Goal: Task Accomplishment & Management: Complete application form

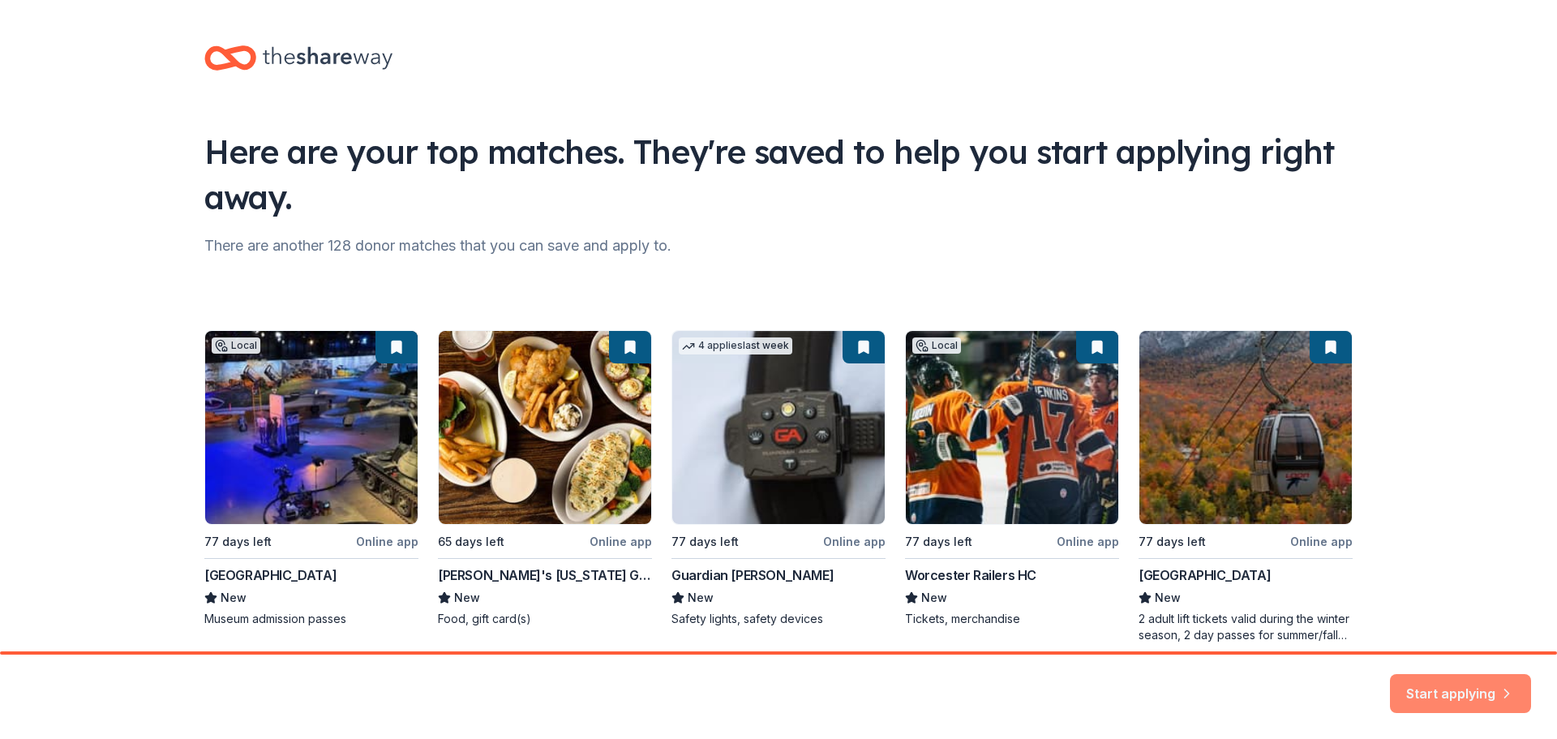
click at [1398, 677] on button "Start applying" at bounding box center [1460, 683] width 141 height 39
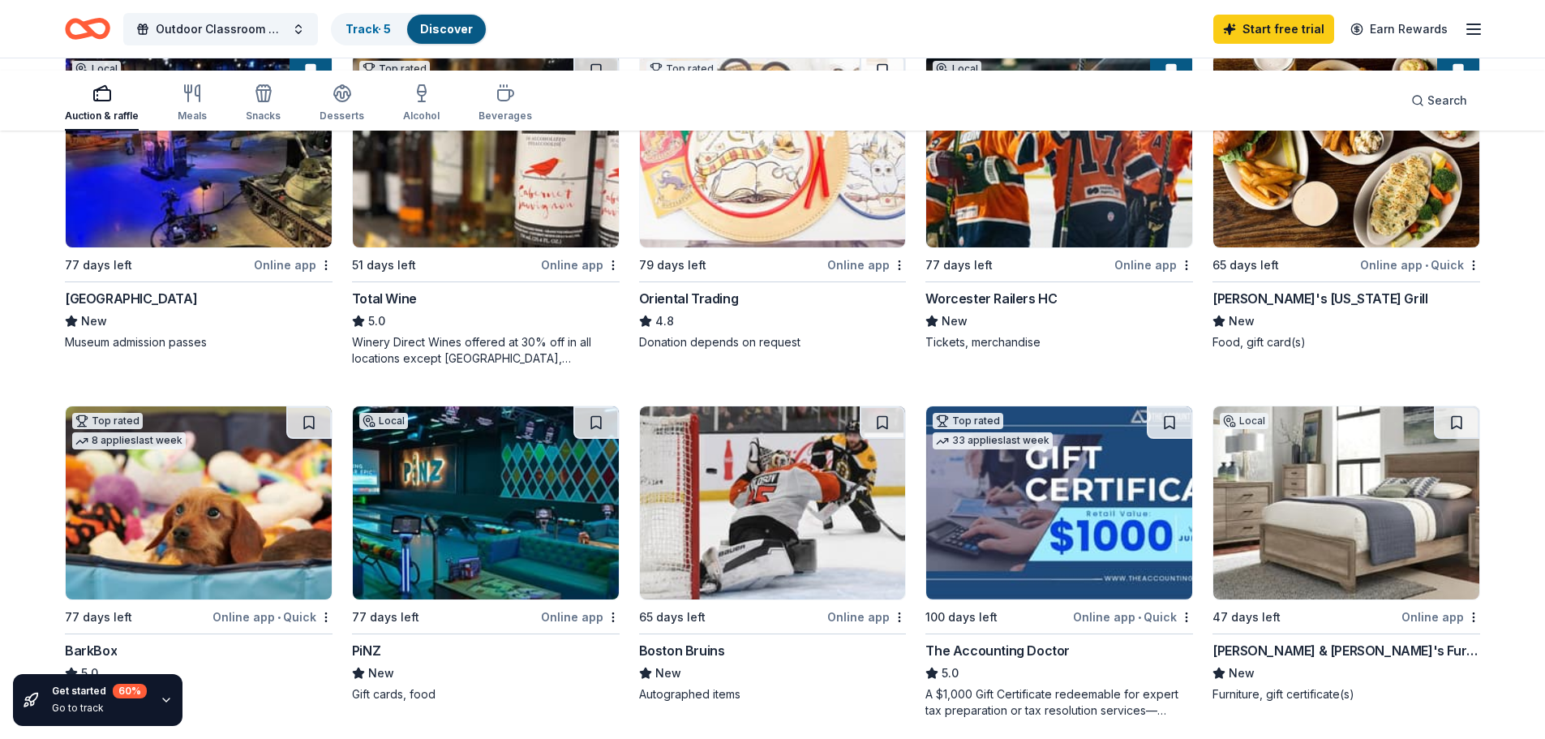
scroll to position [252, 0]
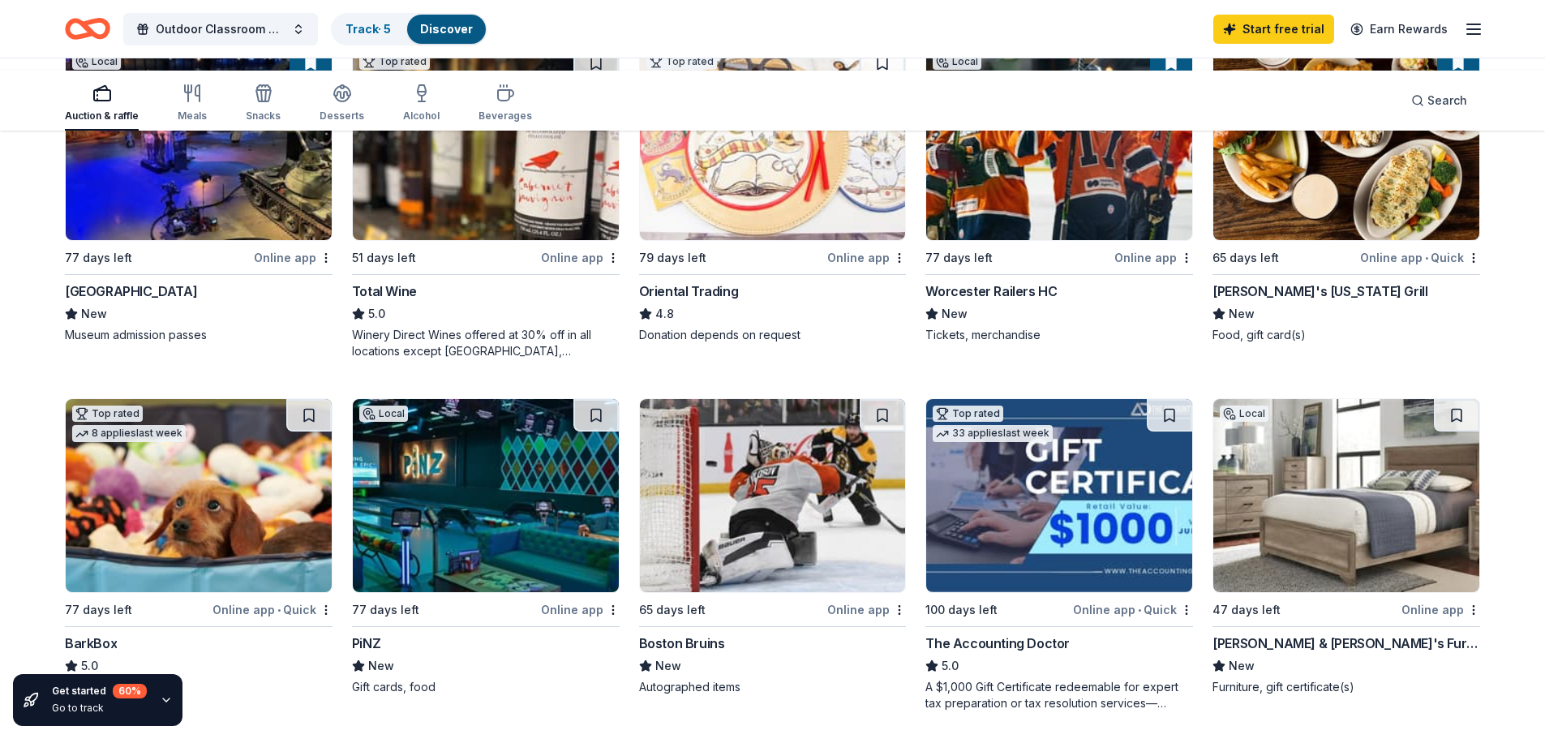
click at [1043, 301] on div "Worcester Railers HC" at bounding box center [991, 290] width 131 height 19
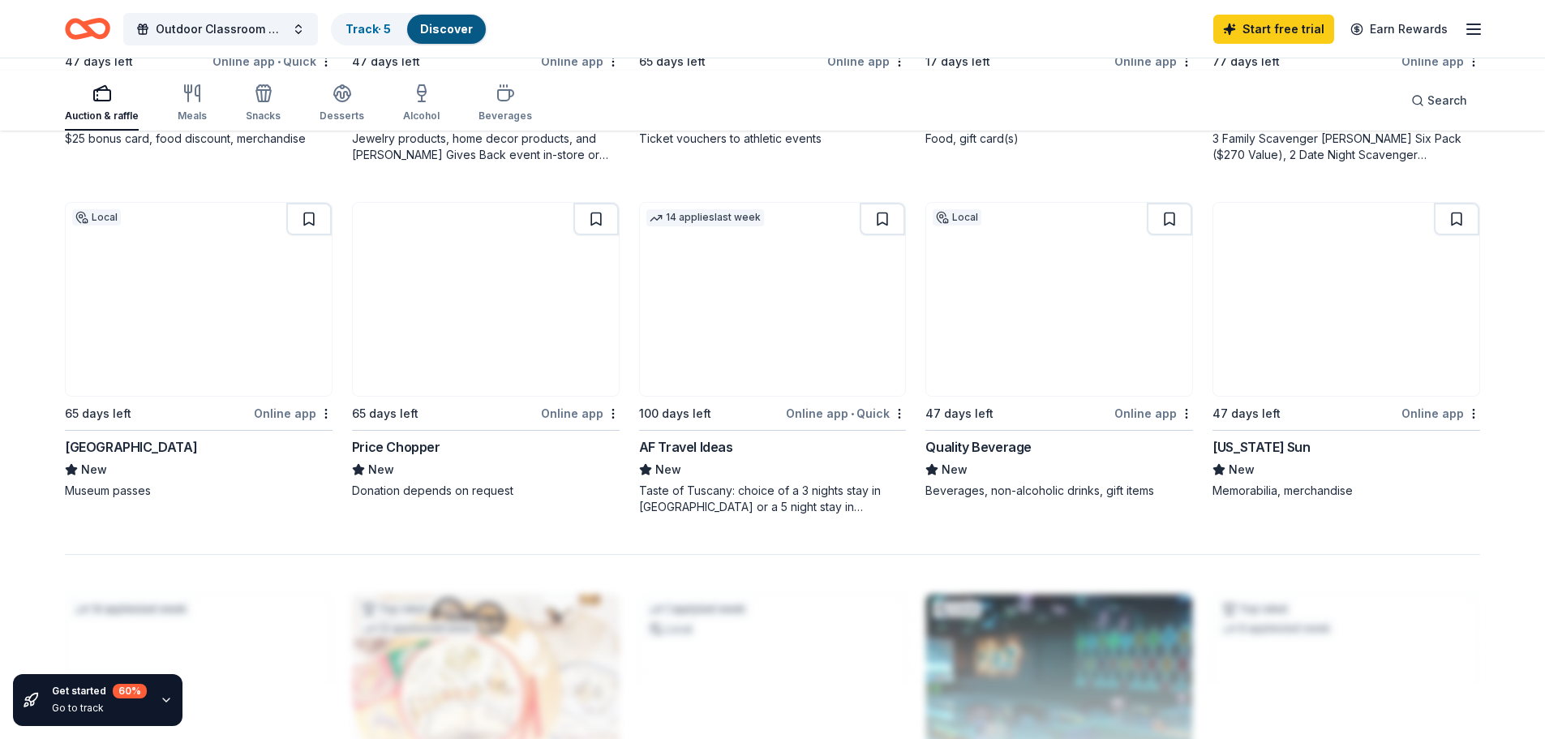
scroll to position [1156, 0]
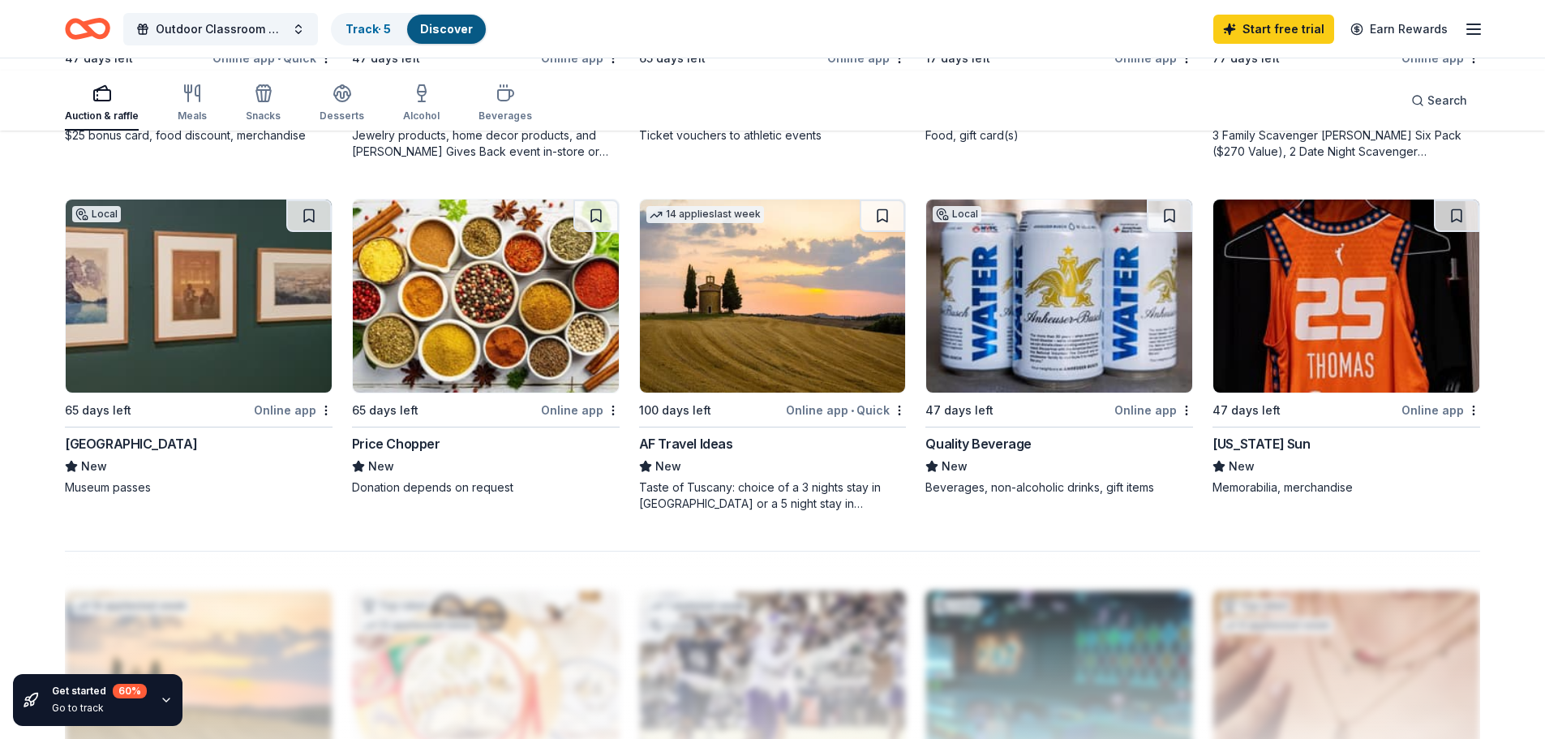
click at [763, 101] on div "Holy Cross Athletics" at bounding box center [701, 91] width 124 height 19
click at [1301, 160] on div "3 Family Scavenger [PERSON_NAME] Six Pack ($270 Value), 2 Date Night Scavenger …" at bounding box center [1347, 143] width 268 height 32
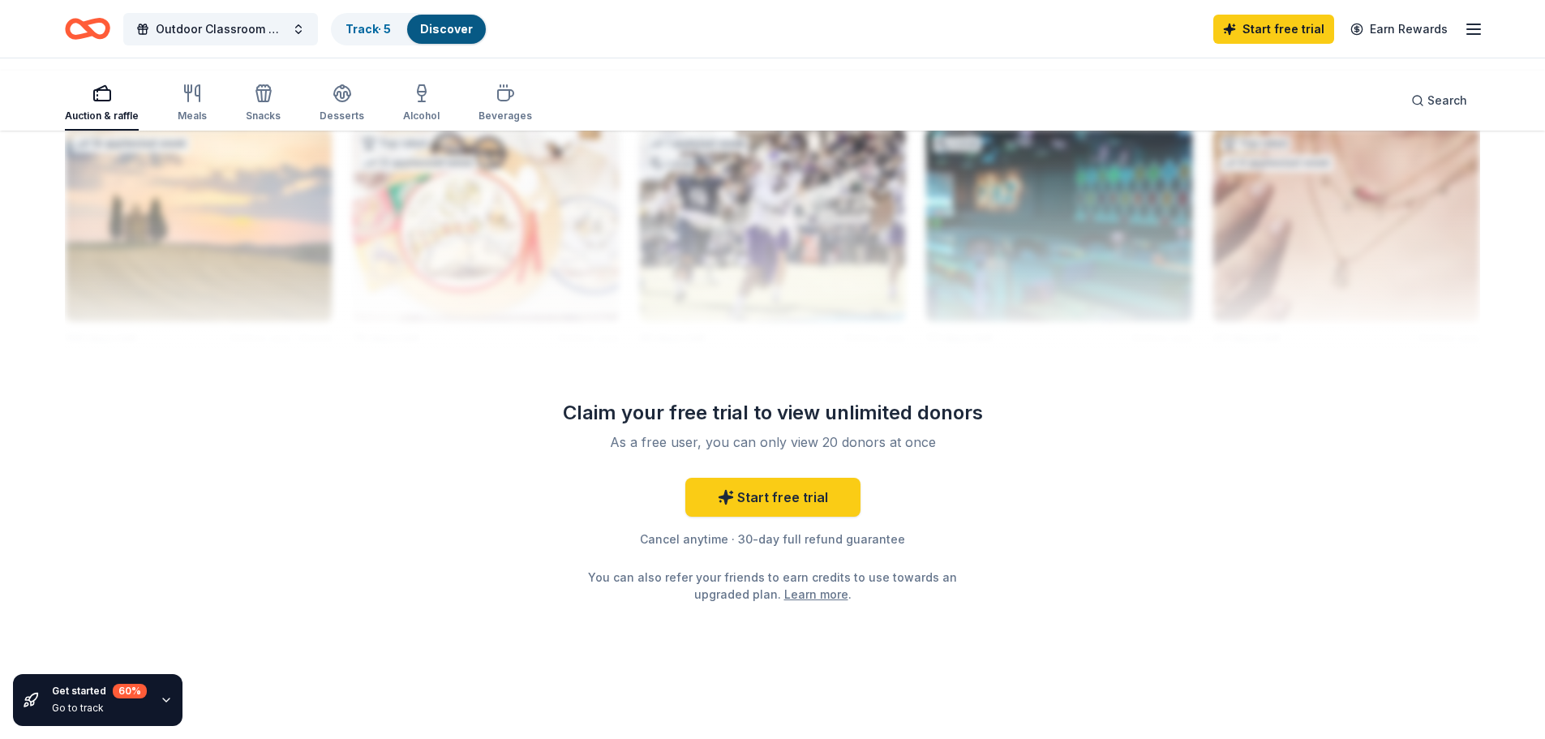
scroll to position [1769, 0]
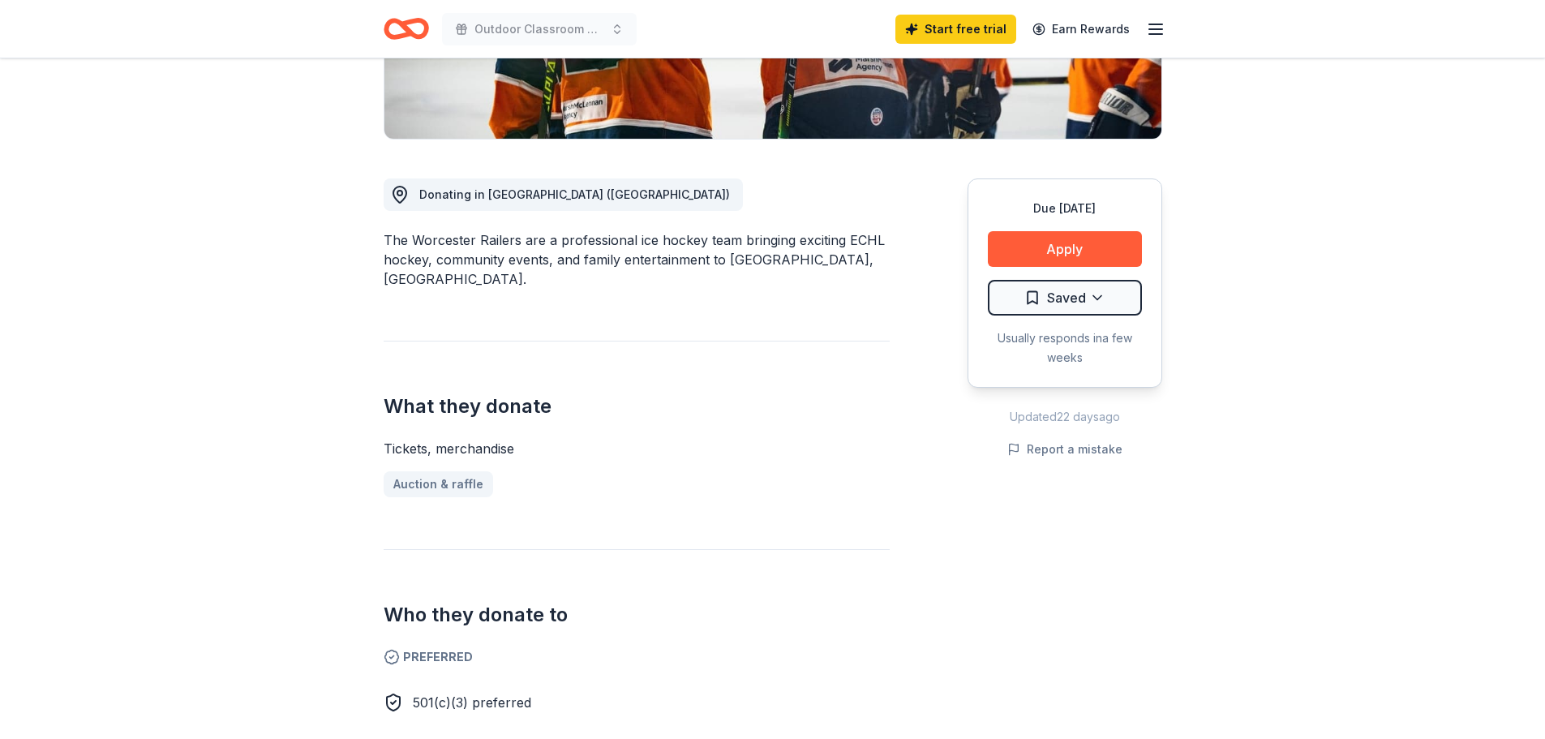
scroll to position [357, 0]
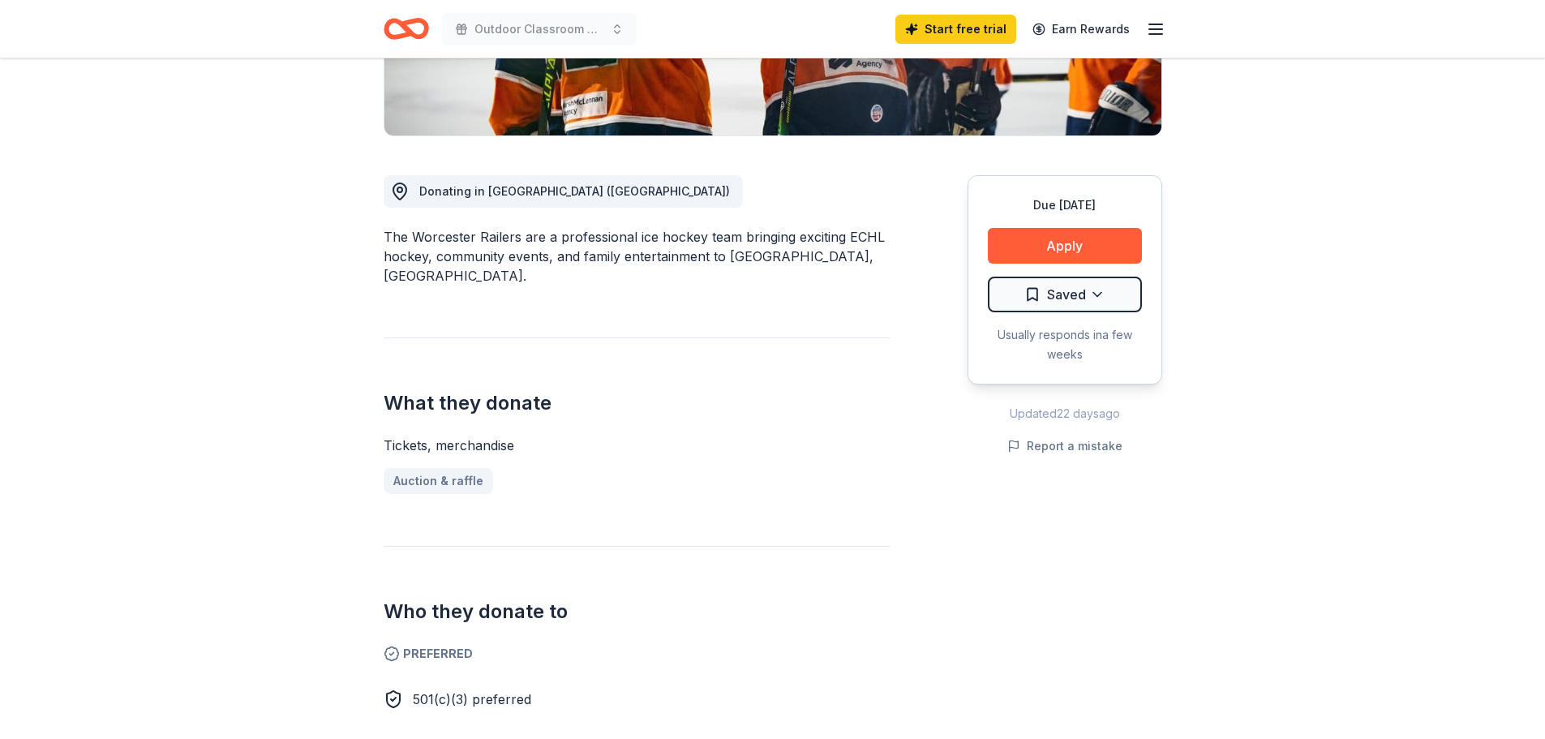
click at [1042, 264] on button "Apply" at bounding box center [1065, 246] width 154 height 36
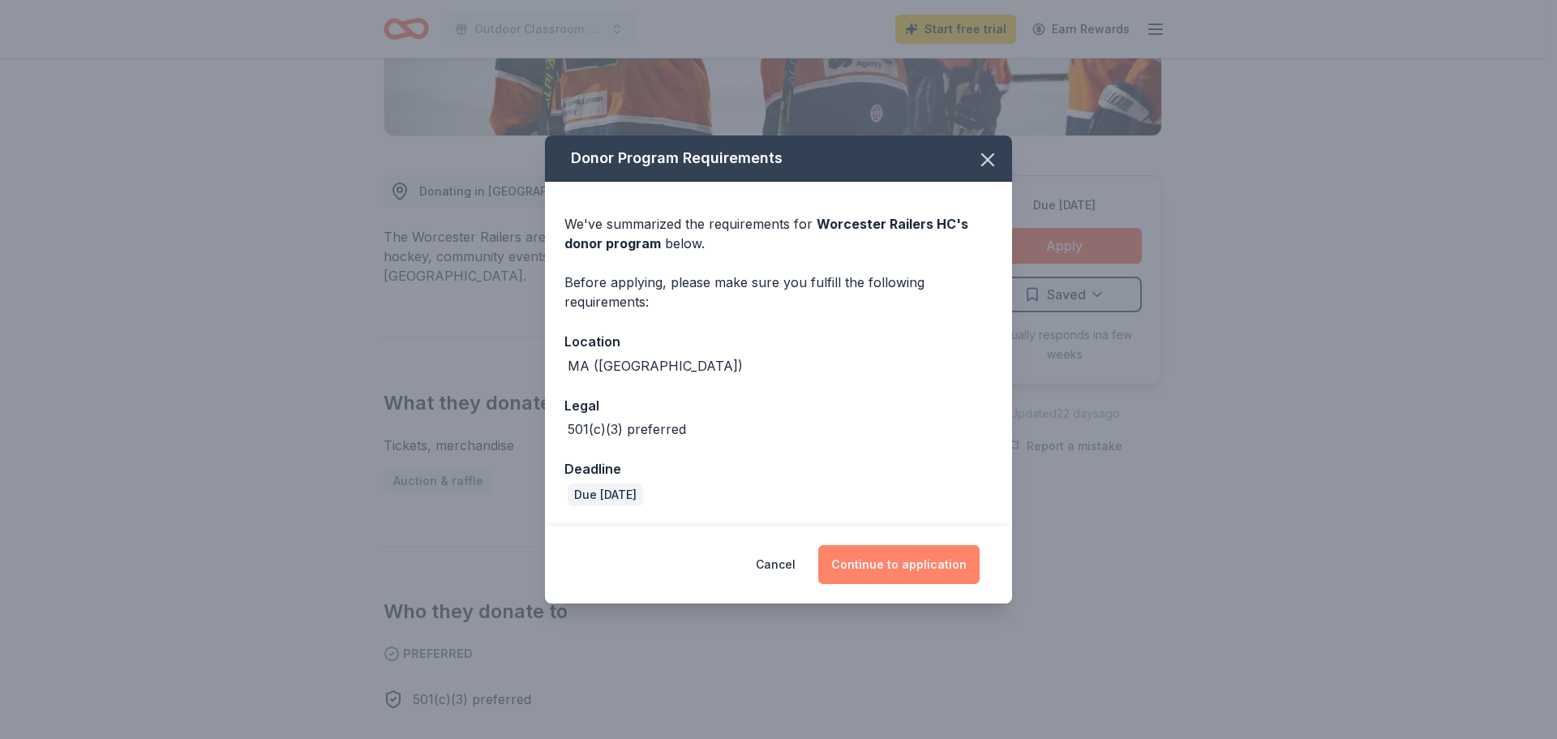
click at [980, 584] on button "Continue to application" at bounding box center [898, 564] width 161 height 39
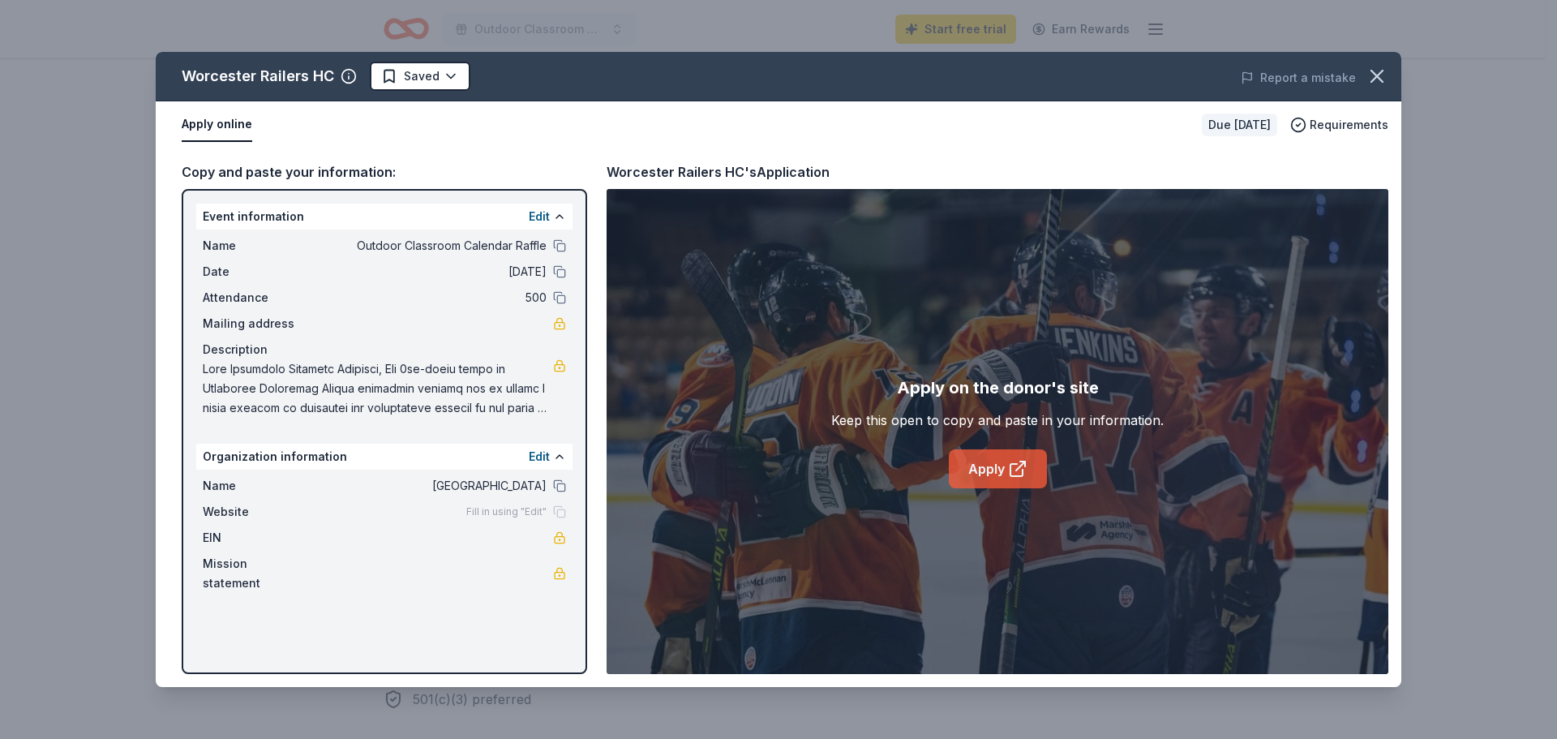
click at [982, 488] on link "Apply" at bounding box center [998, 468] width 98 height 39
click at [1366, 88] on icon "button" at bounding box center [1377, 76] width 23 height 23
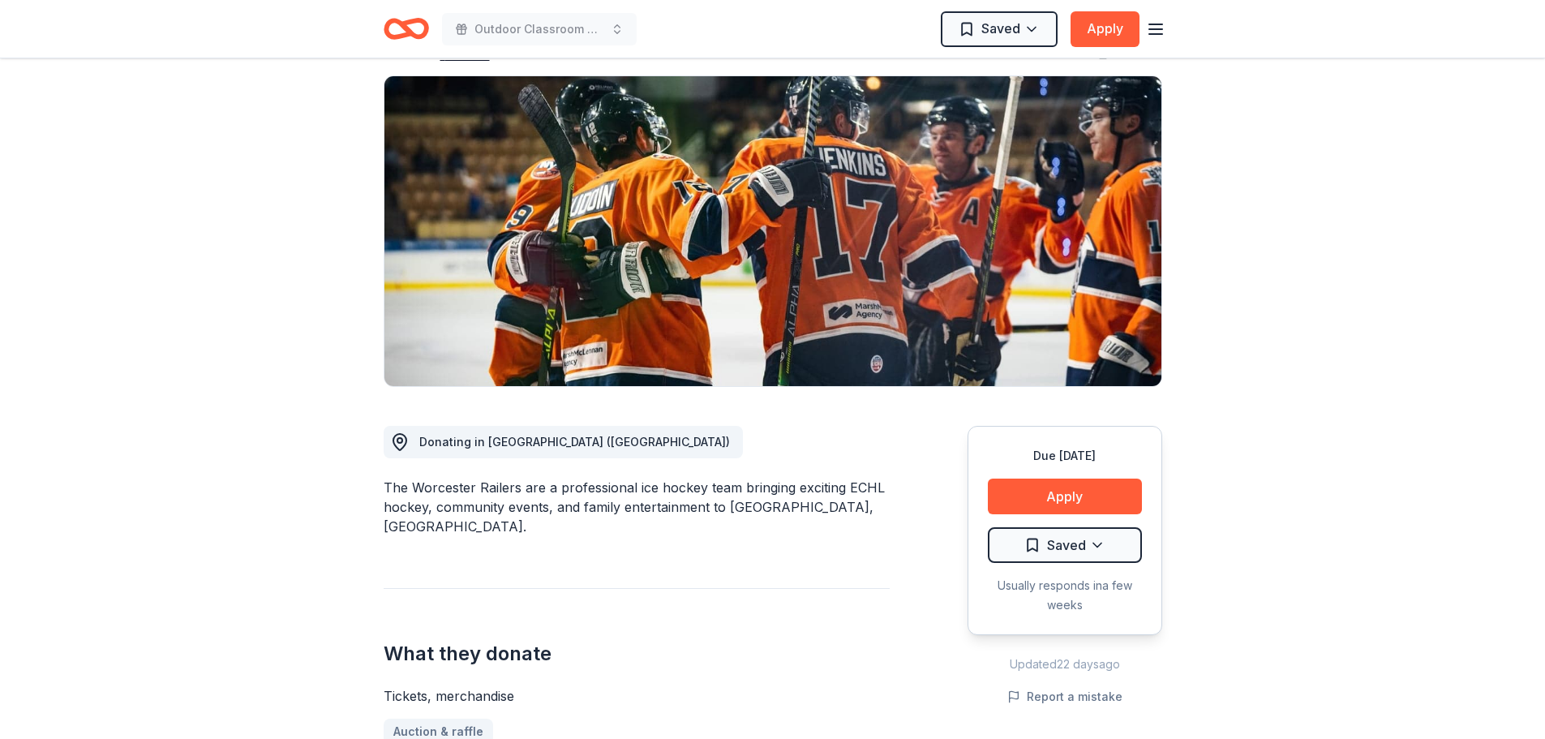
scroll to position [0, 0]
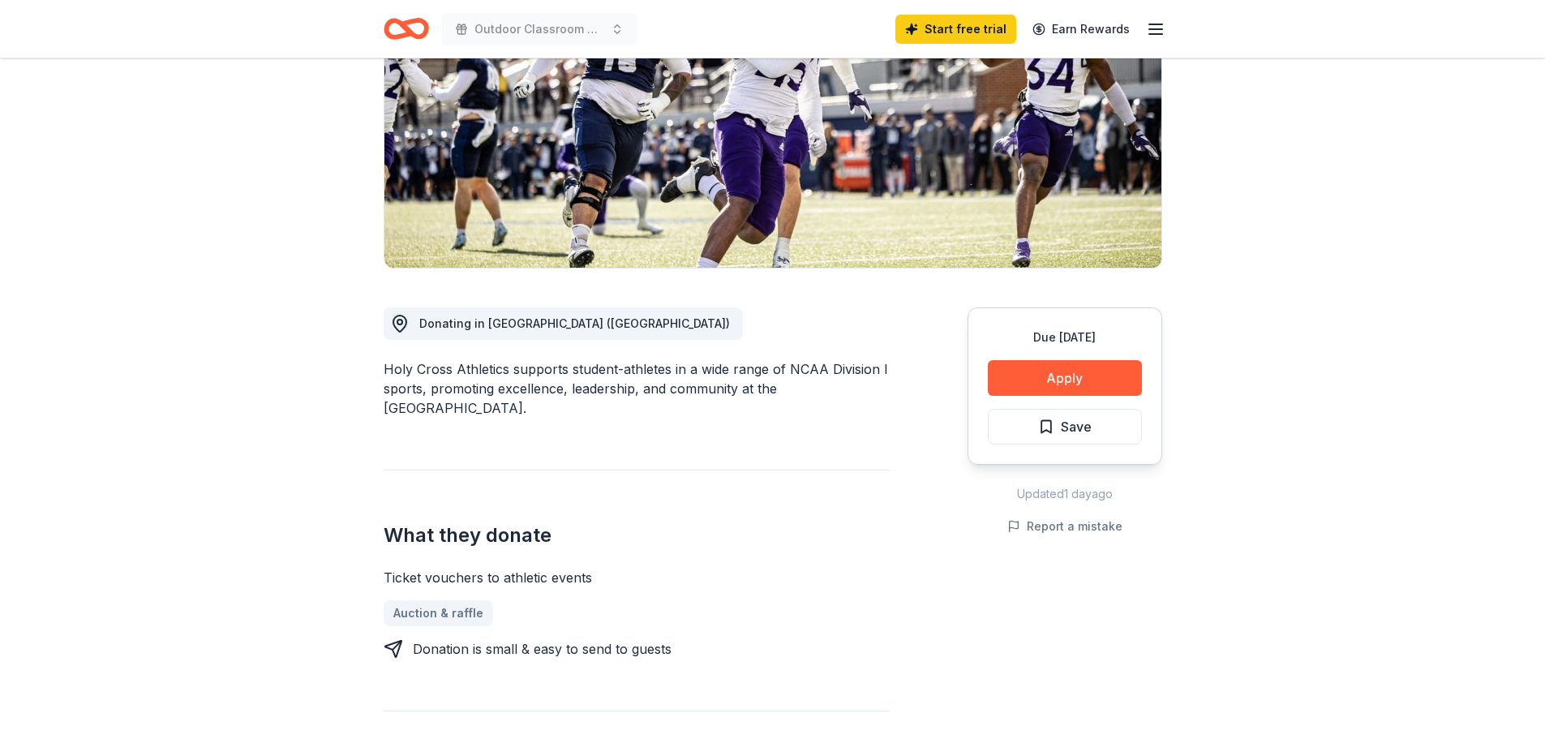
scroll to position [262, 0]
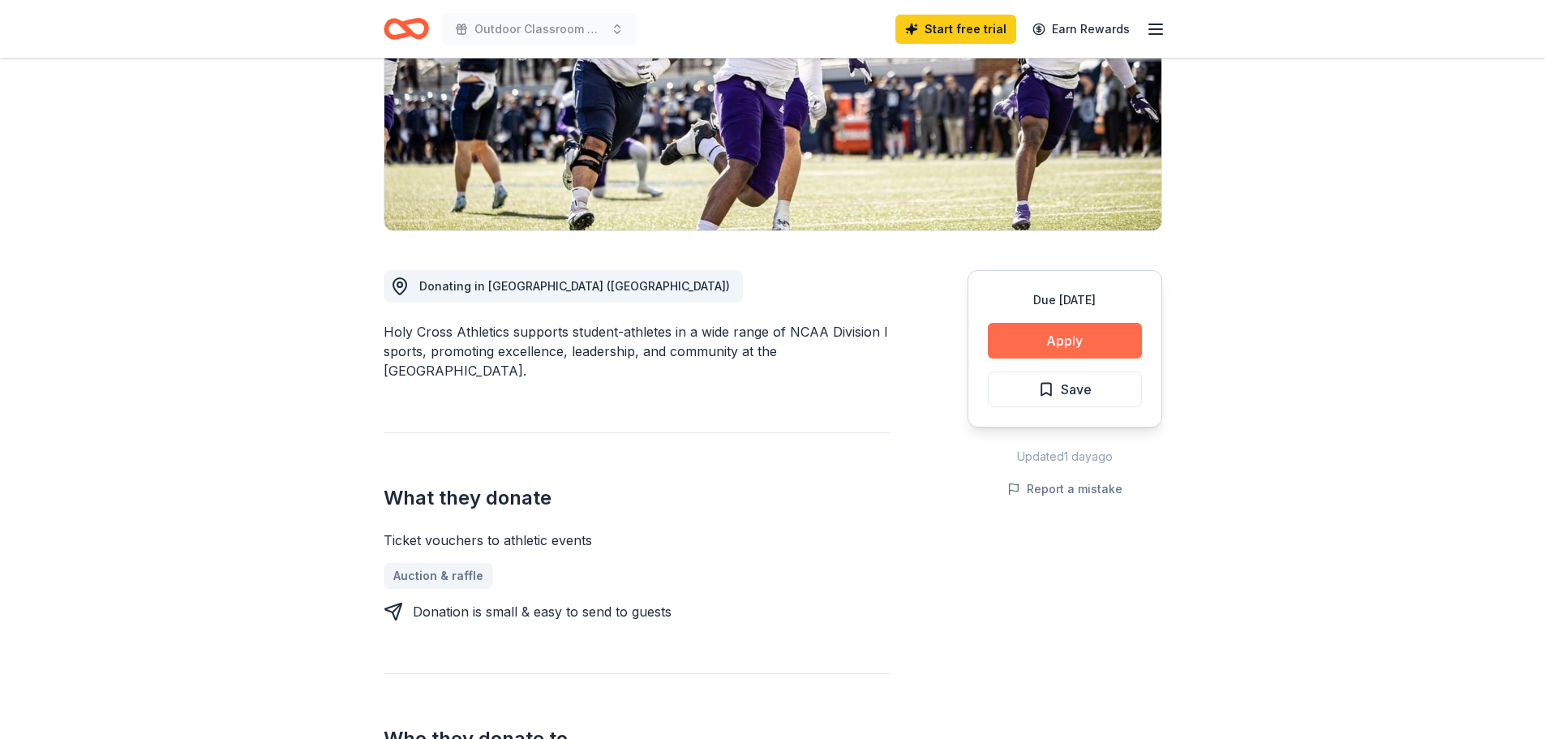
click at [1003, 359] on button "Apply" at bounding box center [1065, 341] width 154 height 36
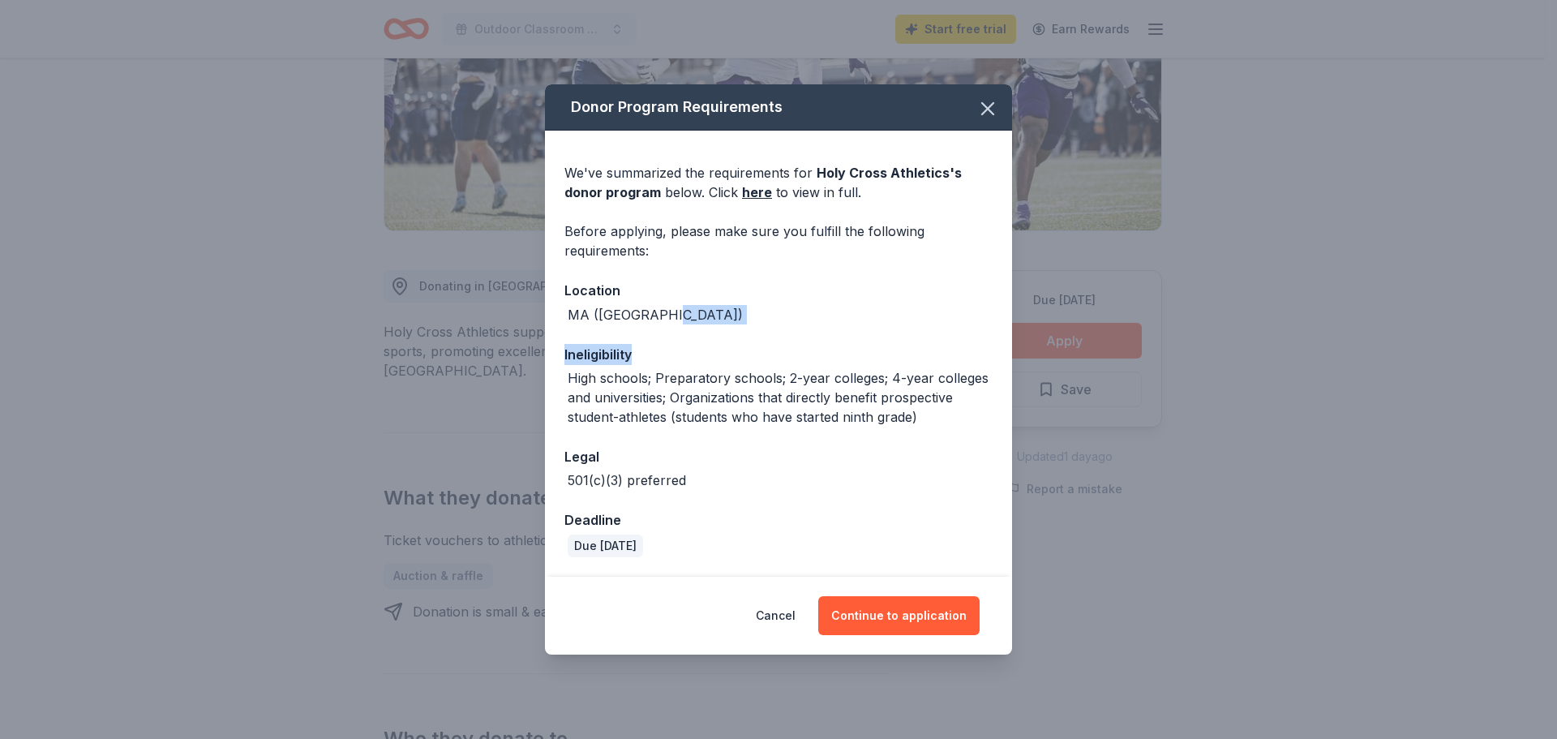
drag, startPoint x: 1086, startPoint y: 353, endPoint x: 1097, endPoint y: 398, distance: 46.6
click at [1012, 398] on div "Donor Program Requirements We've summarized the requirements for Holy Cross Ath…" at bounding box center [778, 330] width 467 height 492
click at [950, 629] on button "Continue to application" at bounding box center [898, 615] width 161 height 39
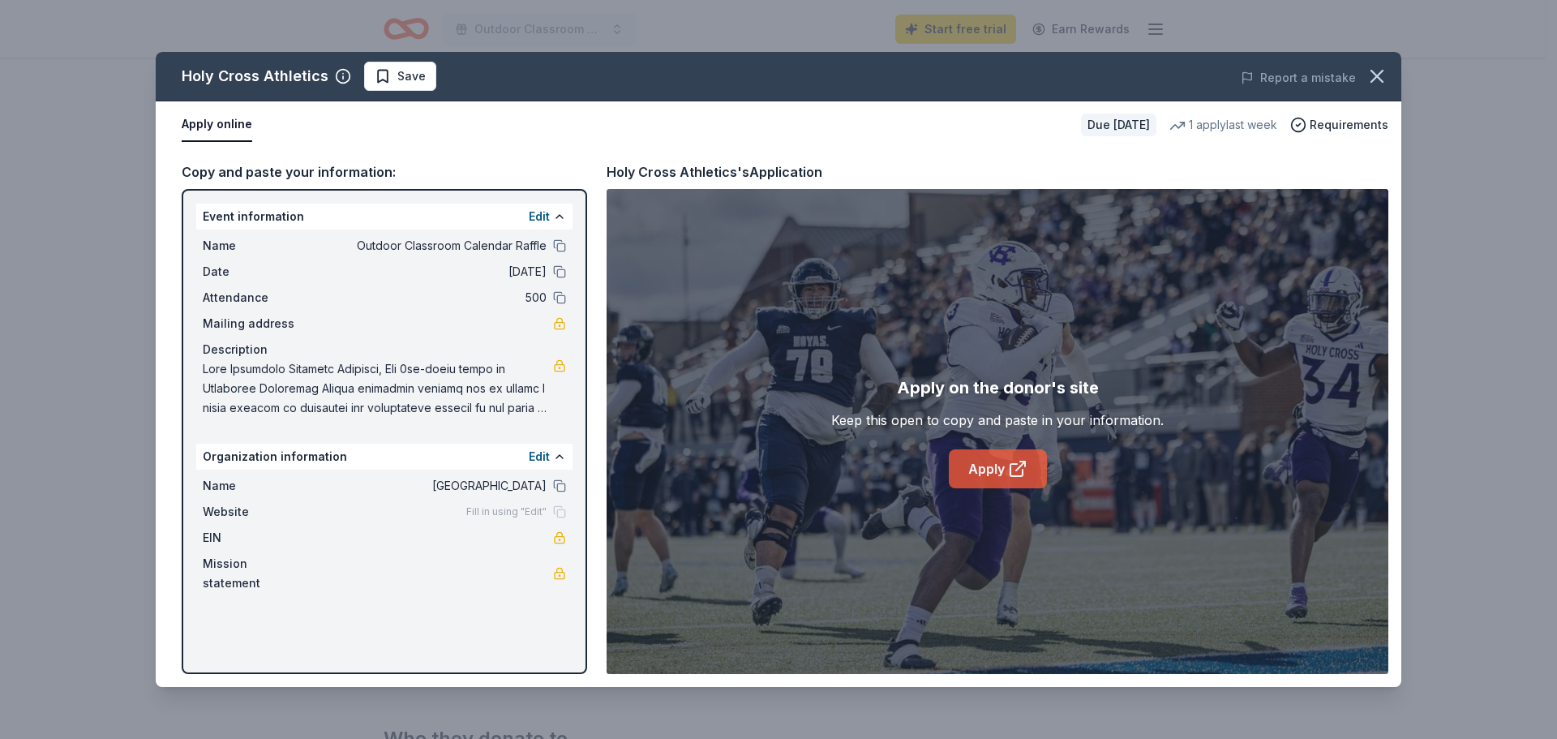
click at [986, 488] on link "Apply" at bounding box center [998, 468] width 98 height 39
click at [1380, 88] on icon "button" at bounding box center [1377, 76] width 23 height 23
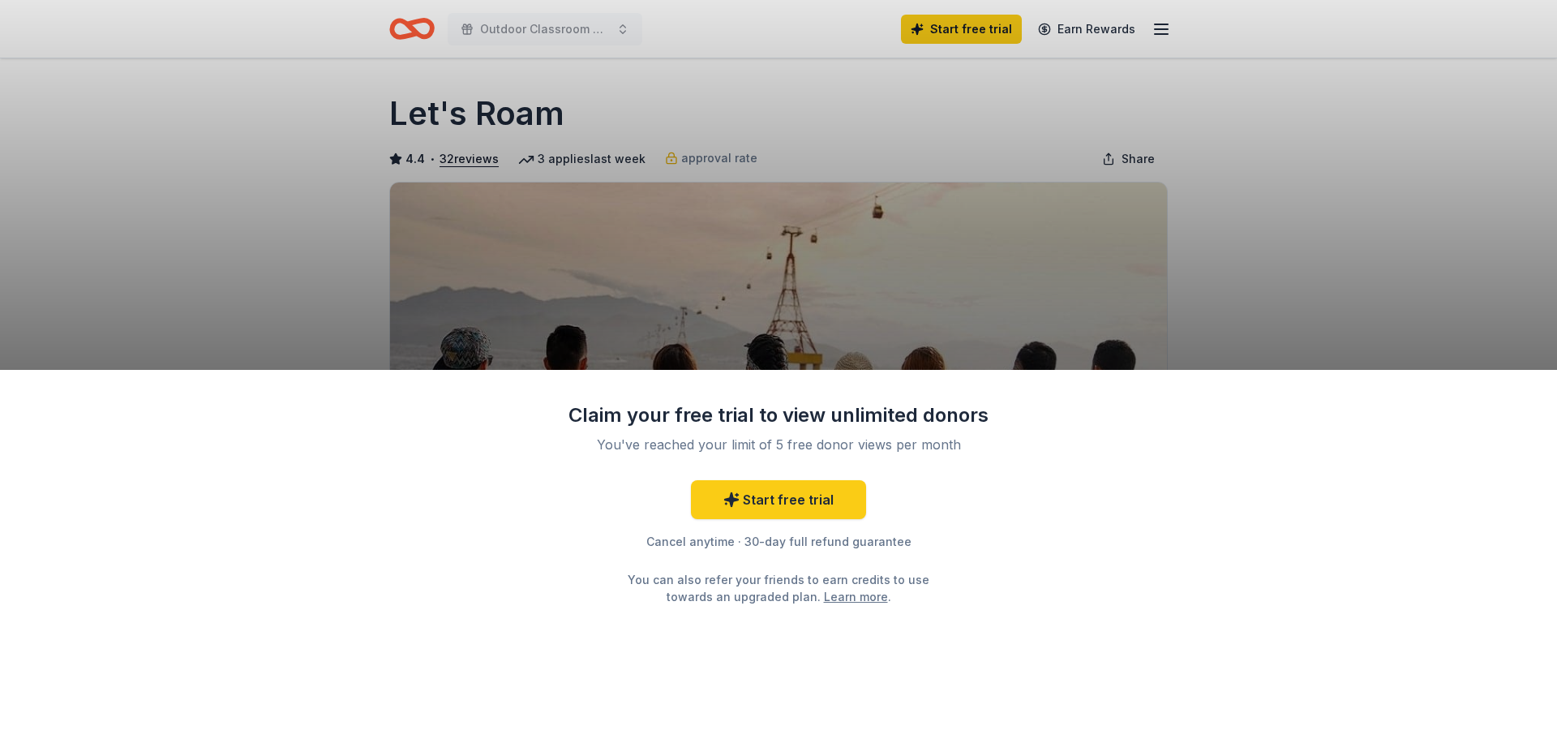
click at [1483, 133] on div "Claim your free trial to view unlimited donors You've reached your limit of 5 f…" at bounding box center [778, 369] width 1557 height 739
click at [1235, 231] on div "Claim your free trial to view unlimited donors You've reached your limit of 5 f…" at bounding box center [778, 369] width 1557 height 739
click at [792, 519] on link "Start free trial" at bounding box center [778, 499] width 175 height 39
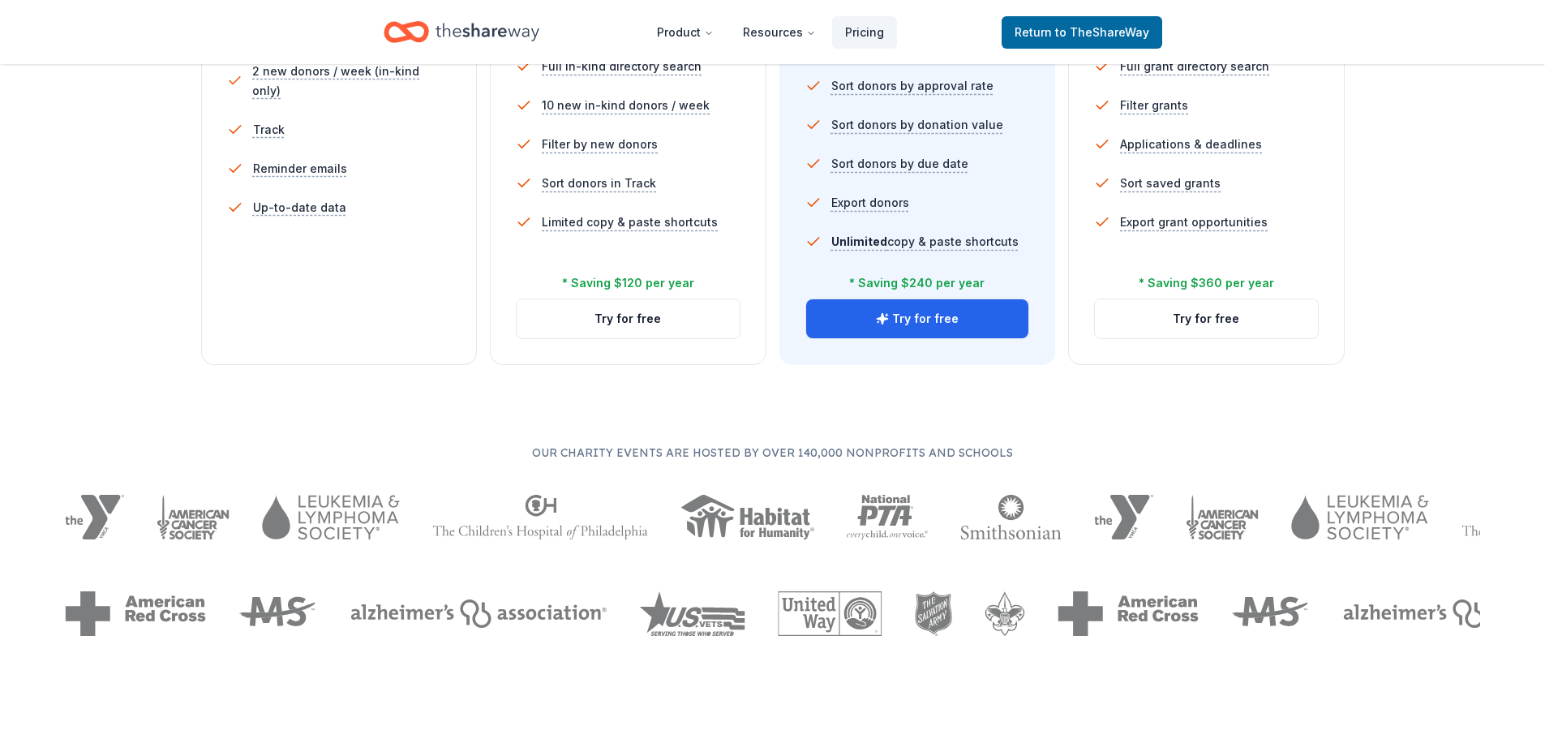
scroll to position [584, 0]
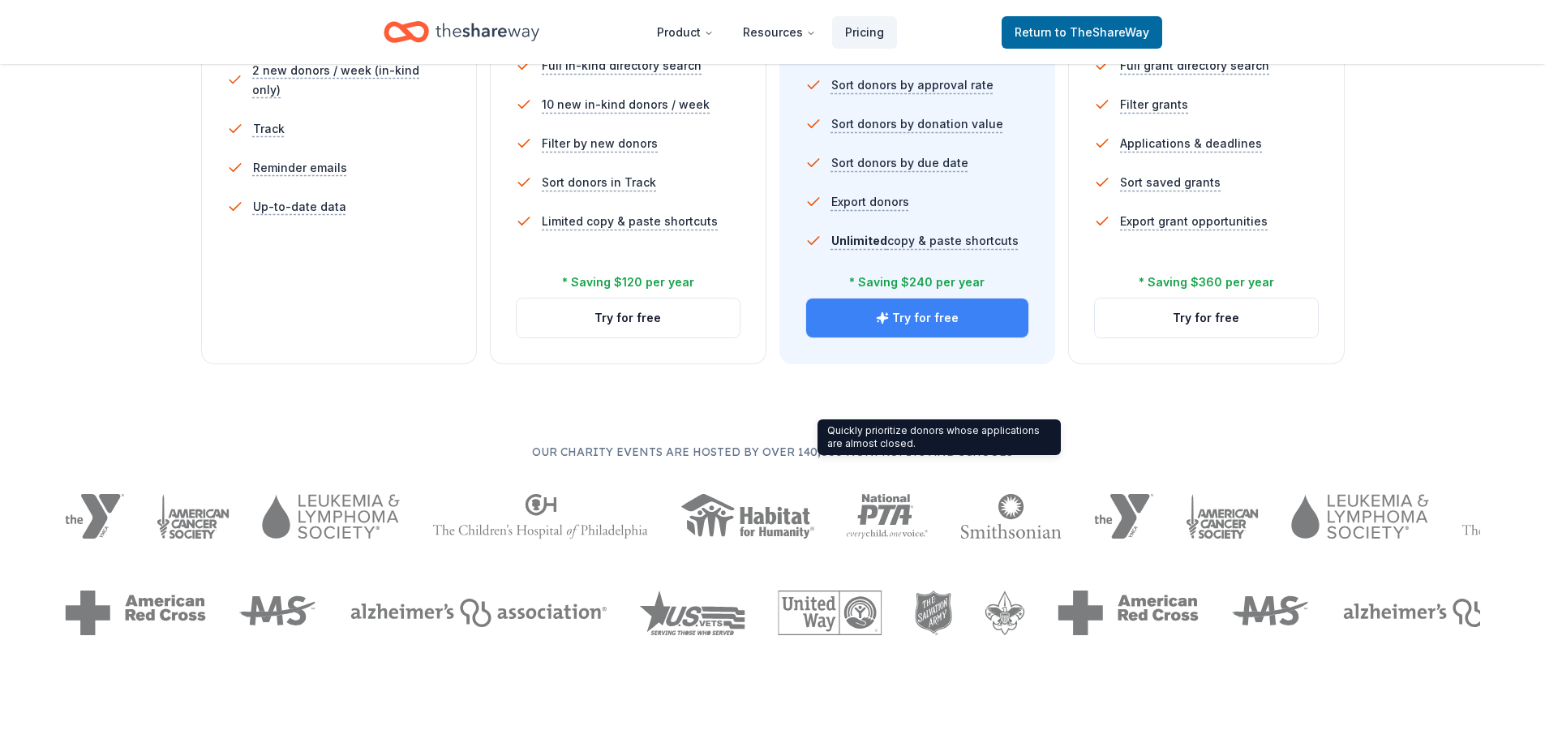
click at [926, 337] on button "Try for free" at bounding box center [917, 318] width 223 height 39
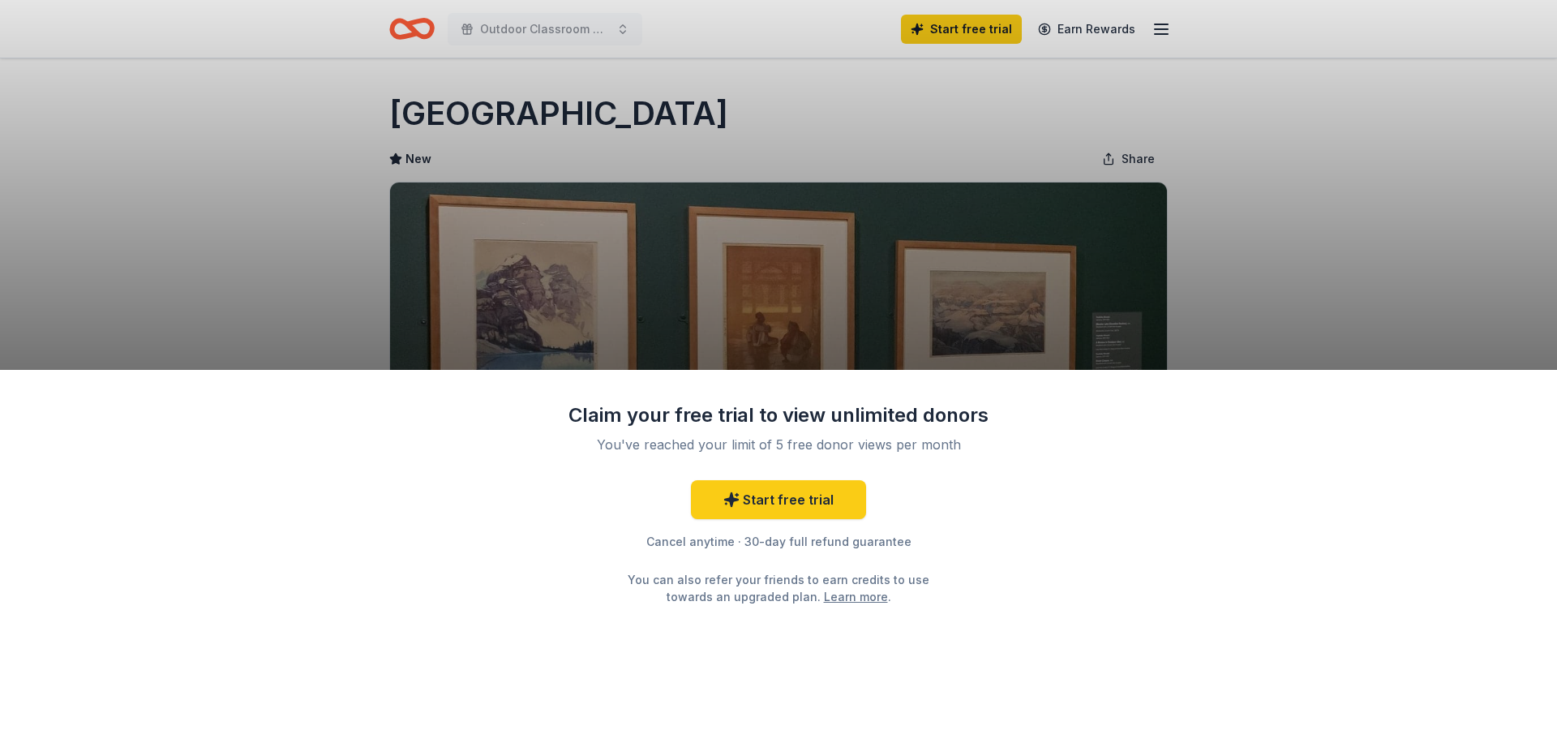
click at [1320, 200] on div "Claim your free trial to view unlimited donors You've reached your limit of 5 f…" at bounding box center [778, 369] width 1557 height 739
click at [733, 113] on div "Claim your free trial to view unlimited donors You've reached your limit of 5 f…" at bounding box center [778, 369] width 1557 height 739
